Goal: Transaction & Acquisition: Obtain resource

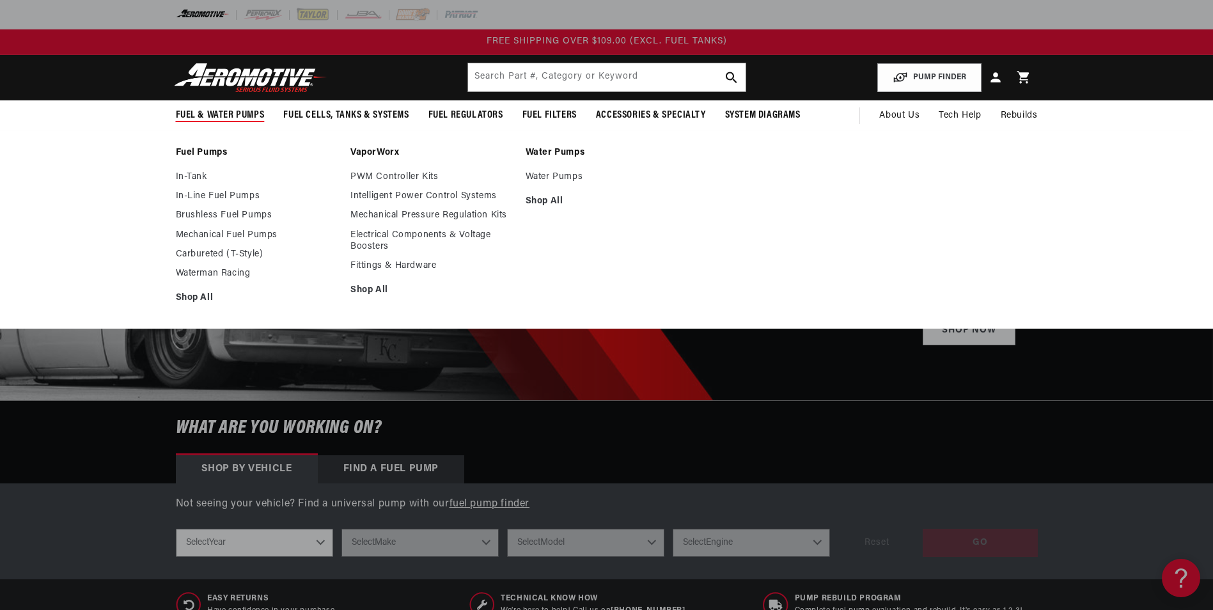
click at [215, 114] on span "Fuel & Water Pumps" at bounding box center [220, 115] width 89 height 13
click at [191, 171] on li "Fuel Pumps In-Tank In-Line Fuel Pumps Brushless Fuel Pumps" at bounding box center [257, 229] width 162 height 165
click at [191, 176] on link "In-Tank" at bounding box center [257, 177] width 162 height 12
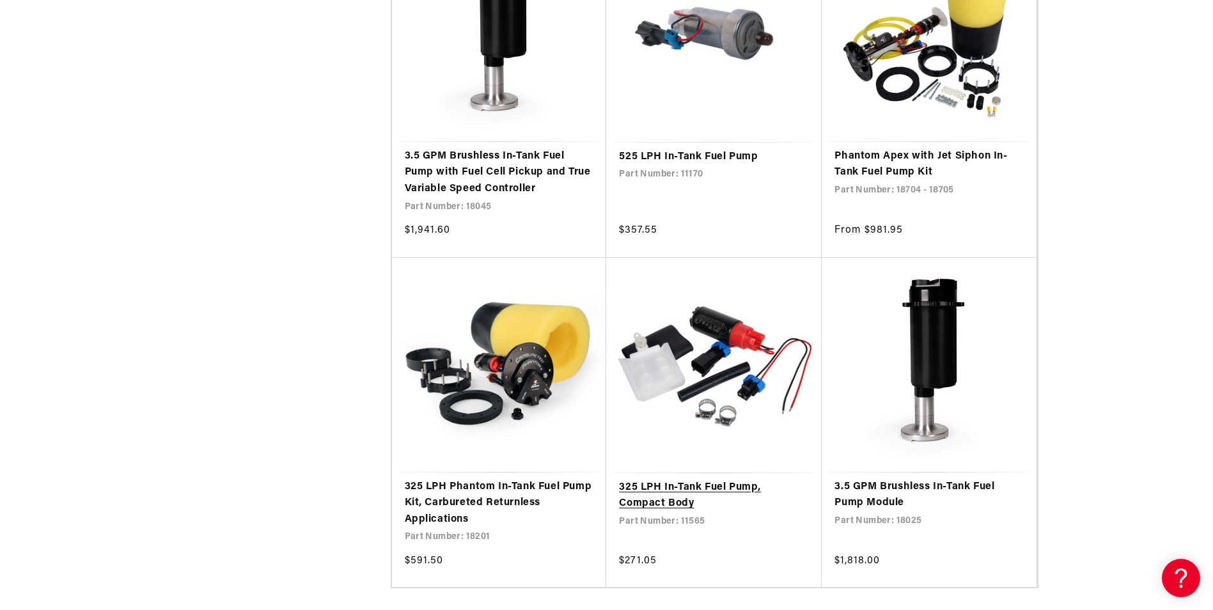
scroll to position [2430, 0]
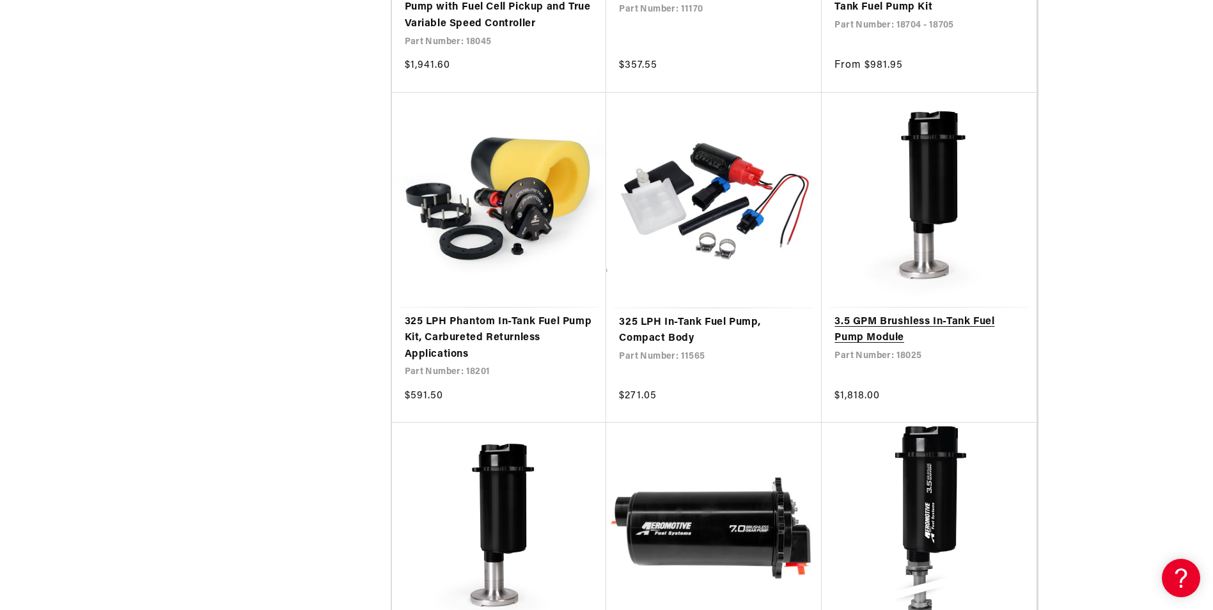
scroll to position [2685, 0]
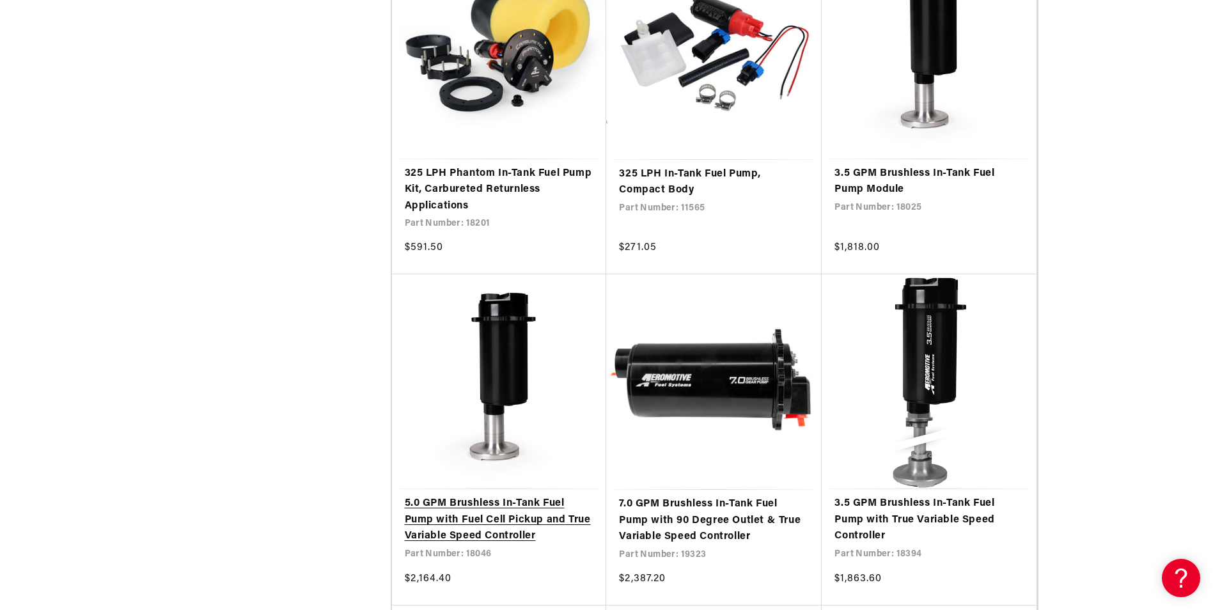
click at [500, 503] on link "5.0 GPM Brushless In-Tank Fuel Pump with Fuel Cell Pickup and True Variable Spe…" at bounding box center [499, 520] width 189 height 49
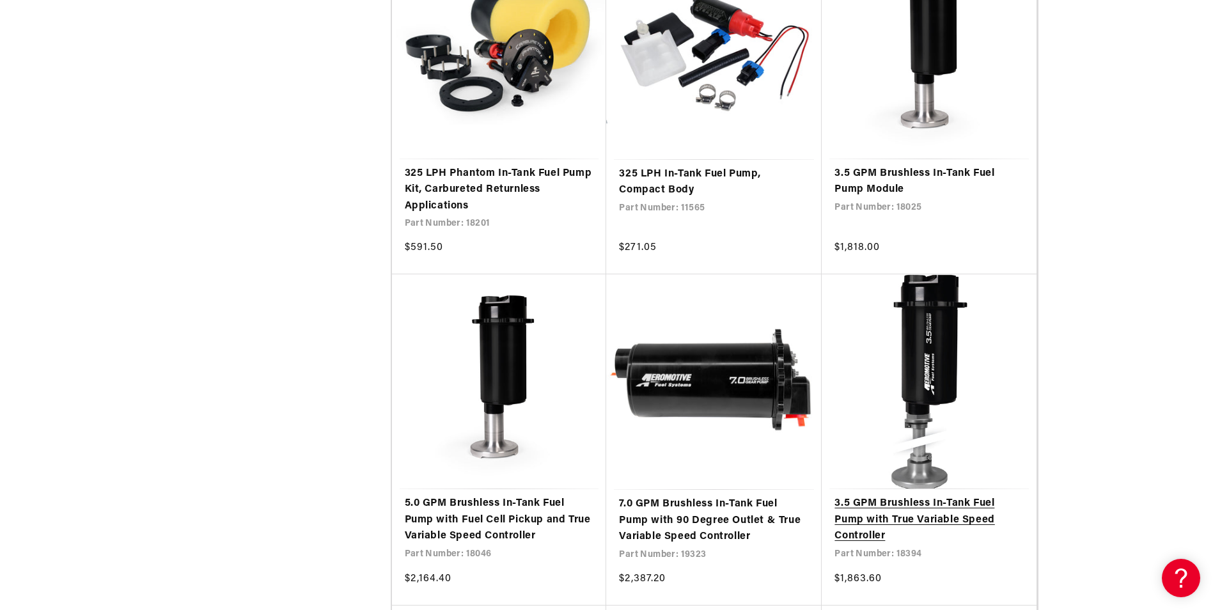
click at [941, 497] on link "3.5 GPM Brushless In-Tank Fuel Pump with True Variable Speed Controller" at bounding box center [928, 520] width 189 height 49
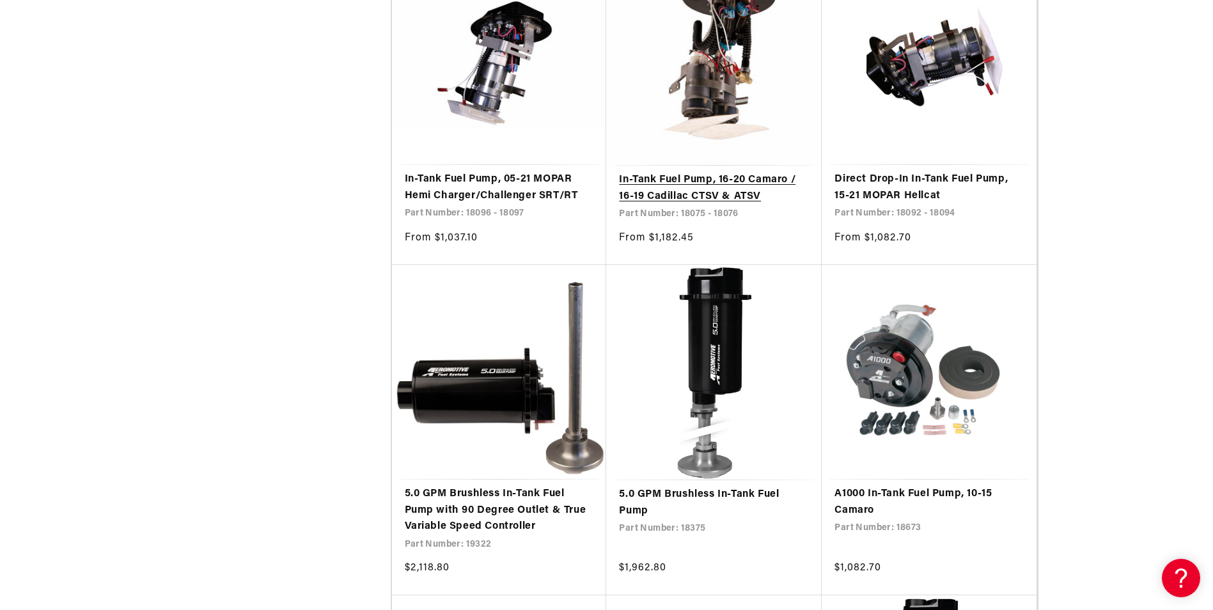
scroll to position [3389, 0]
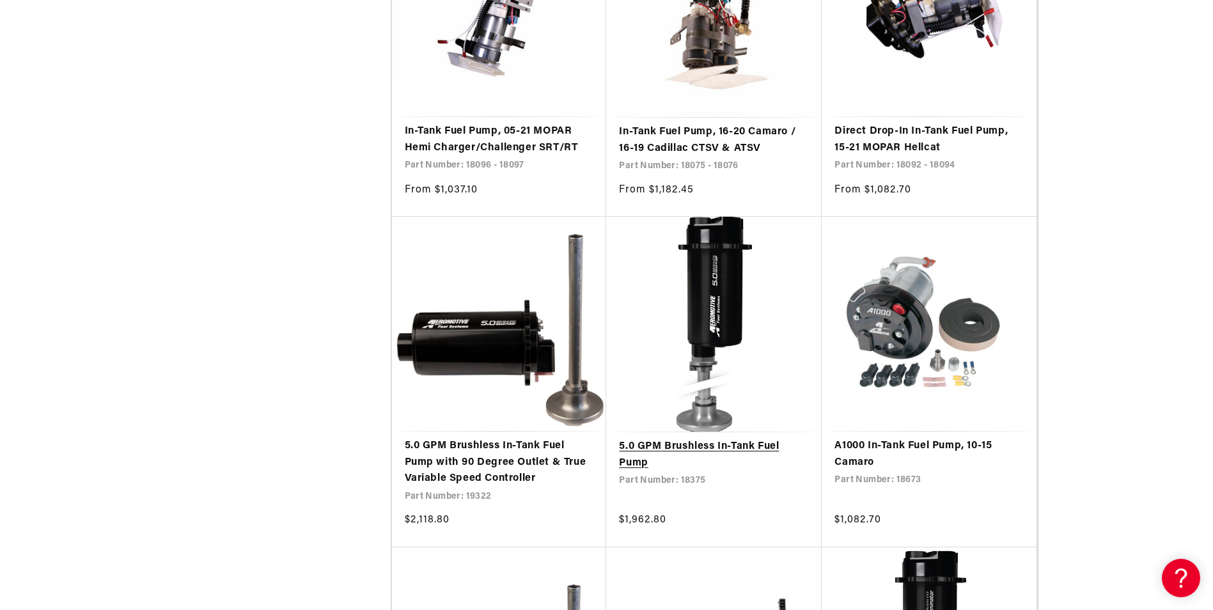
click at [660, 444] on link "5.0 GPM Brushless In-Tank Fuel Pump" at bounding box center [714, 455] width 190 height 33
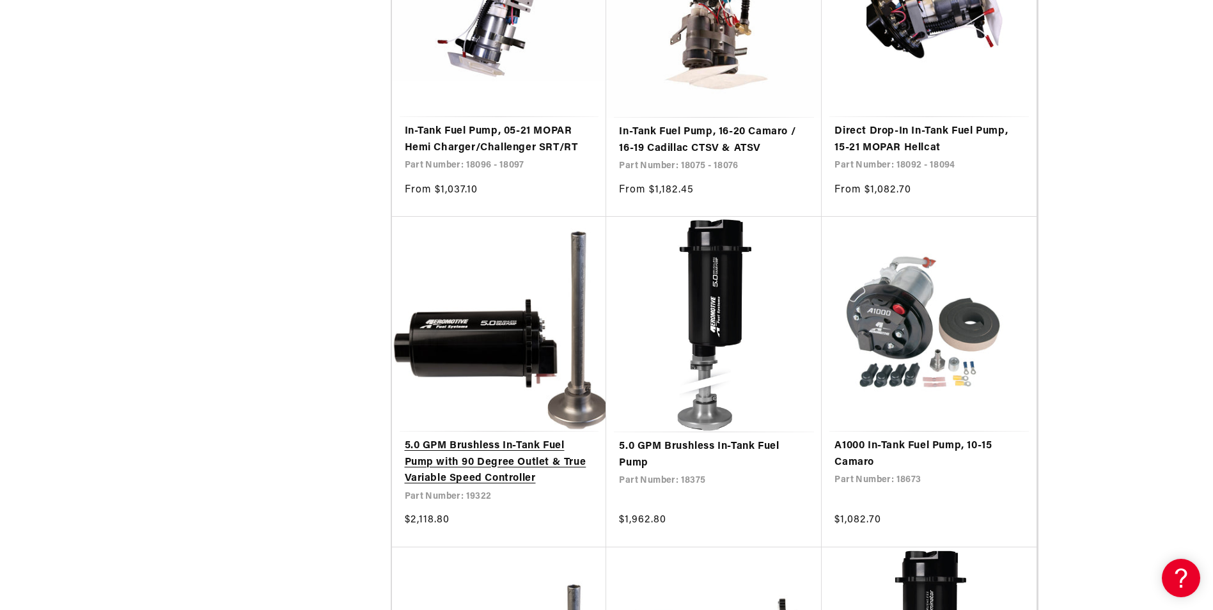
click at [466, 450] on link "5.0 GPM Brushless In-Tank Fuel Pump with 90 Degree Outlet & True Variable Speed…" at bounding box center [499, 462] width 189 height 49
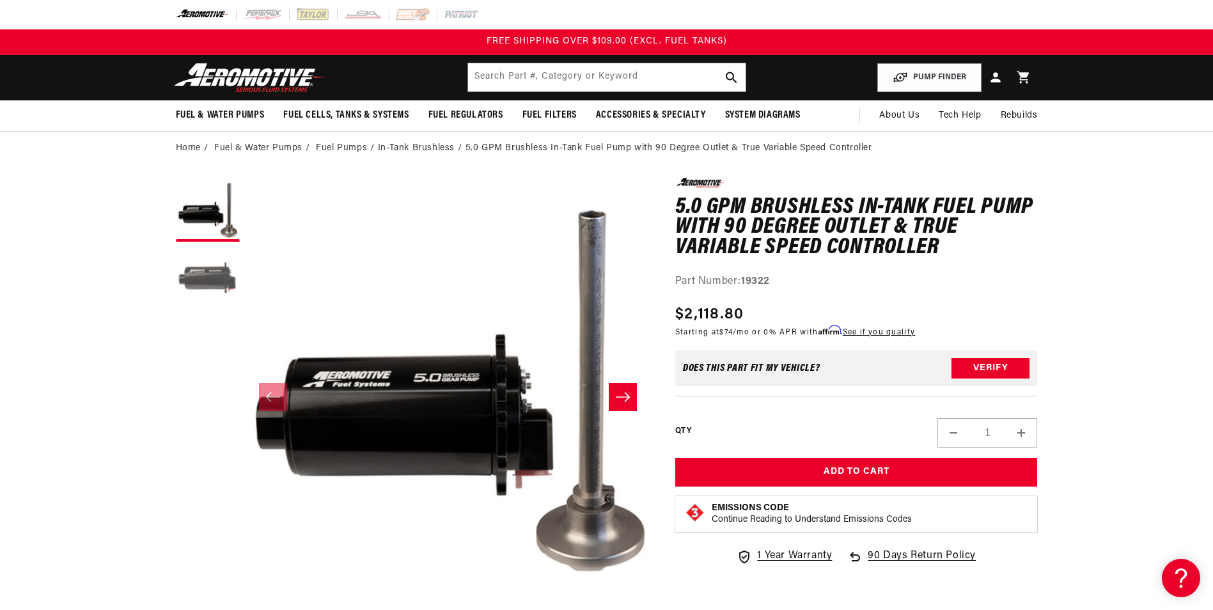
click at [208, 274] on button "Load image 2 in gallery view" at bounding box center [208, 280] width 64 height 64
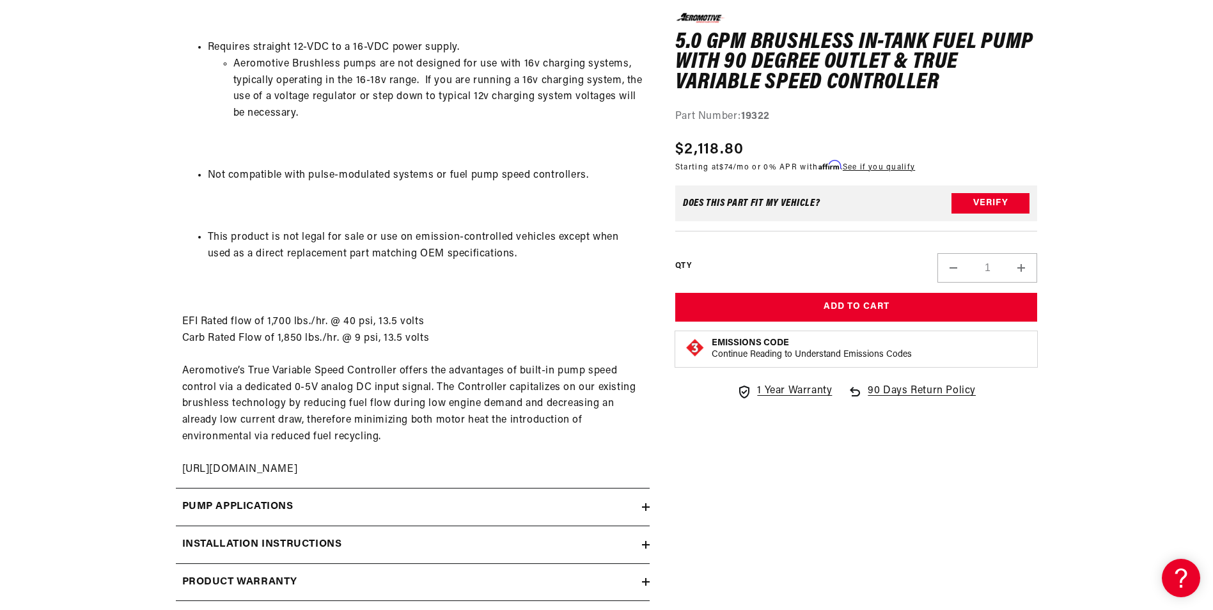
scroll to position [1982, 0]
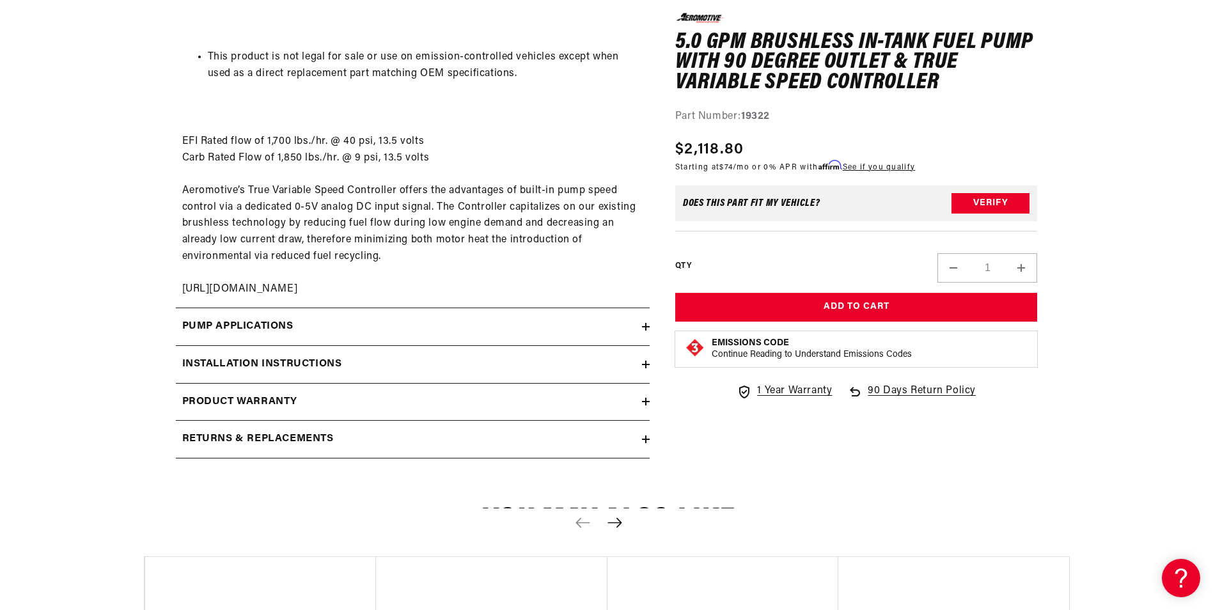
click at [264, 357] on h2 "Installation Instructions" at bounding box center [262, 364] width 160 height 17
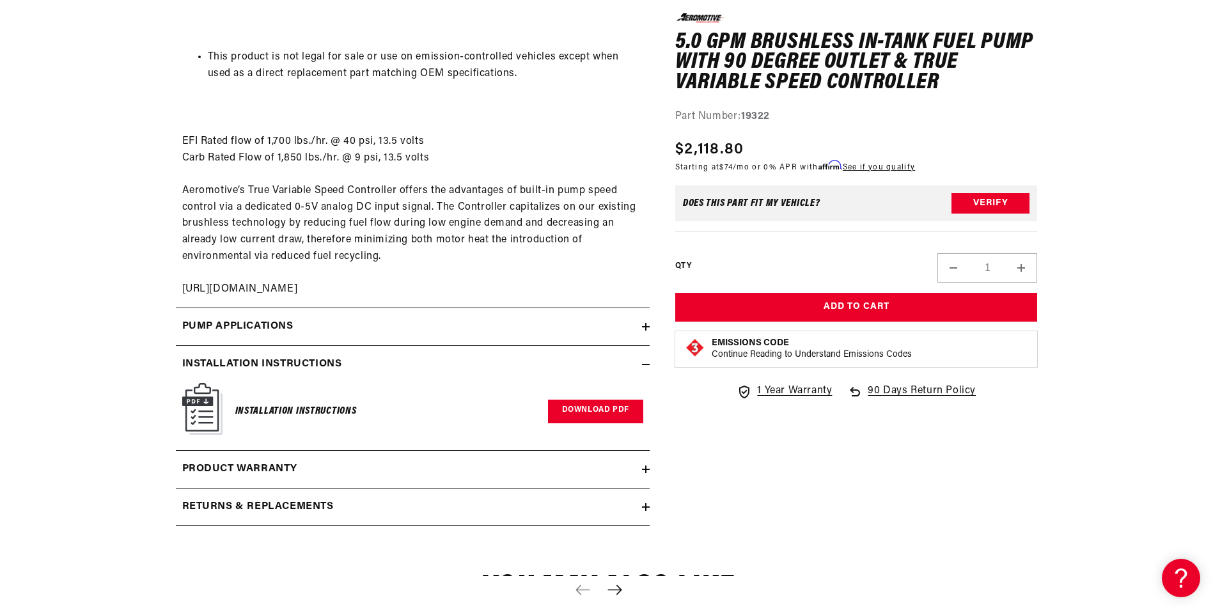
click at [593, 410] on link "Download PDF" at bounding box center [595, 412] width 95 height 24
